Goal: Navigation & Orientation: Understand site structure

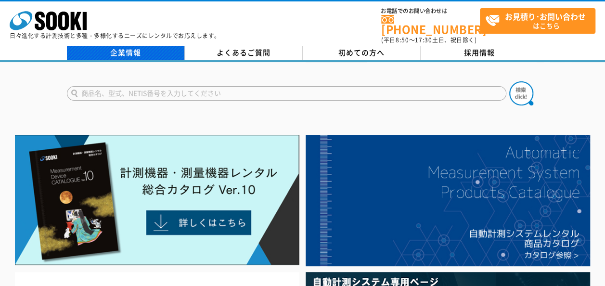
click at [131, 49] on link "企業情報" at bounding box center [126, 53] width 118 height 14
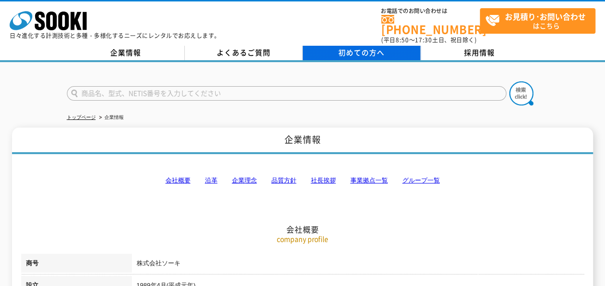
click at [362, 47] on span "初めての方へ" at bounding box center [362, 52] width 46 height 11
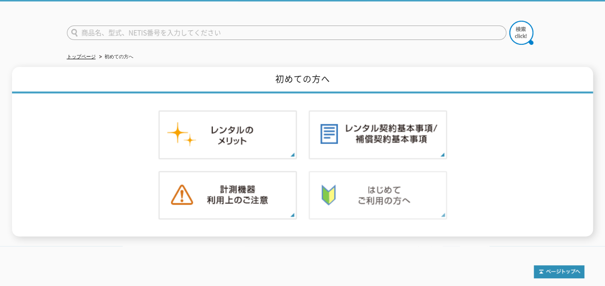
scroll to position [93, 0]
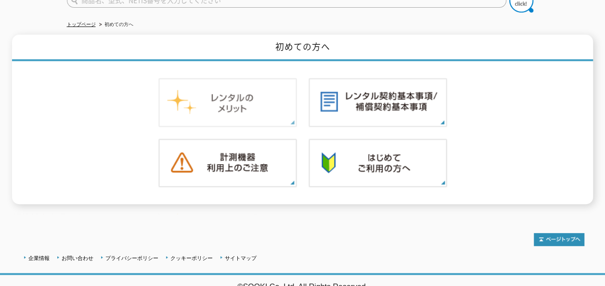
click at [260, 101] on img at bounding box center [227, 102] width 139 height 49
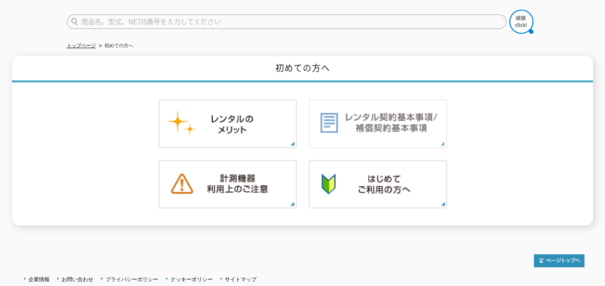
scroll to position [0, 0]
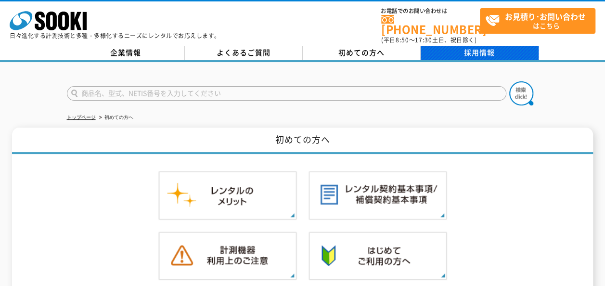
click at [469, 46] on link "採用情報" at bounding box center [480, 53] width 118 height 14
click at [473, 46] on link "採用情報" at bounding box center [480, 53] width 118 height 14
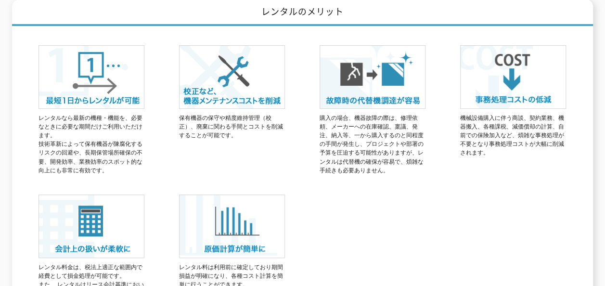
scroll to position [22, 0]
